Goal: Find contact information: Find contact information

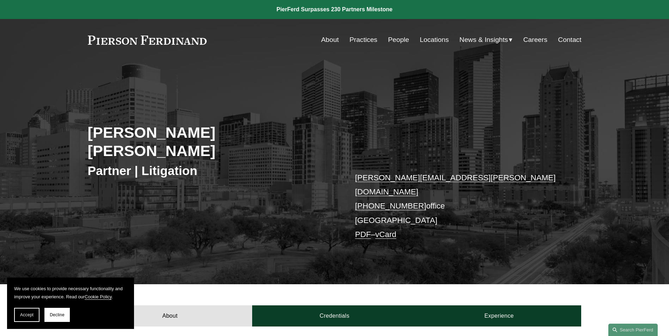
click at [428, 38] on link "Locations" at bounding box center [433, 39] width 29 height 13
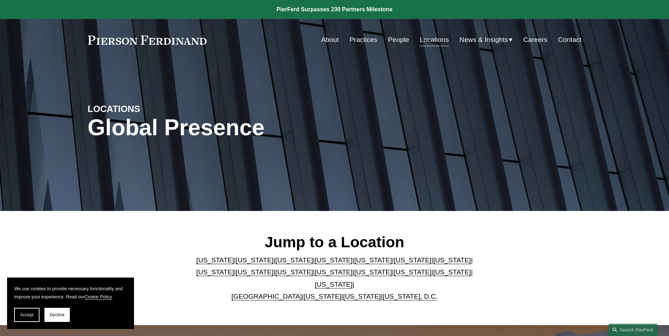
click at [352, 281] on link "[US_STATE]" at bounding box center [334, 284] width 38 height 7
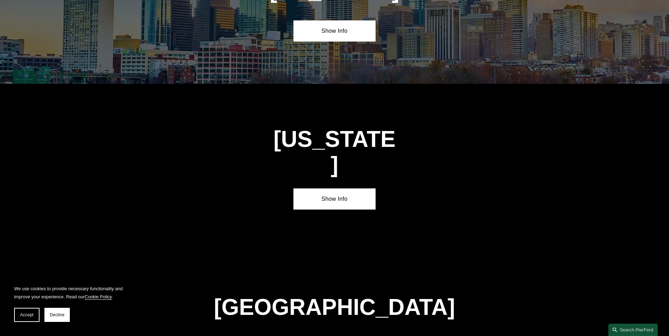
scroll to position [2401, 0]
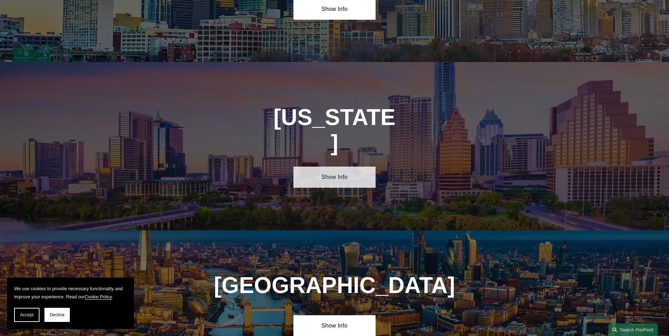
click at [334, 167] on link "Show Info" at bounding box center [334, 177] width 82 height 21
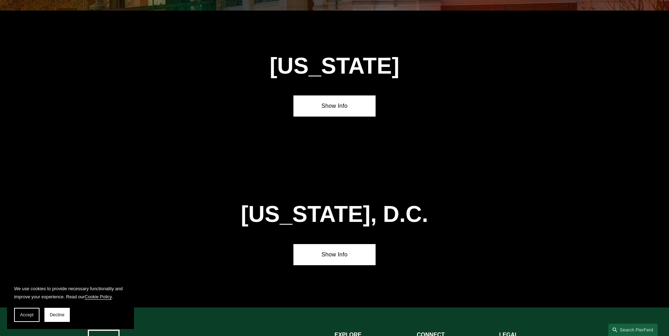
scroll to position [3109, 0]
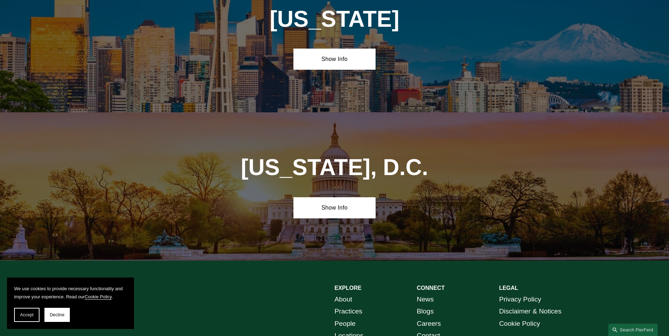
click at [434, 330] on link "Contact" at bounding box center [428, 336] width 23 height 12
